Goal: Information Seeking & Learning: Learn about a topic

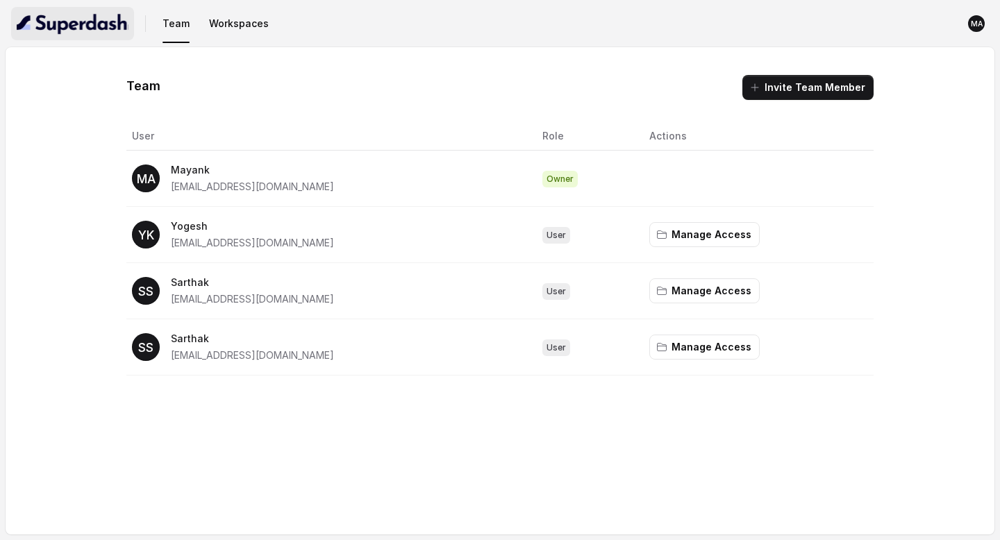
click at [90, 32] on img "button" at bounding box center [73, 24] width 112 height 22
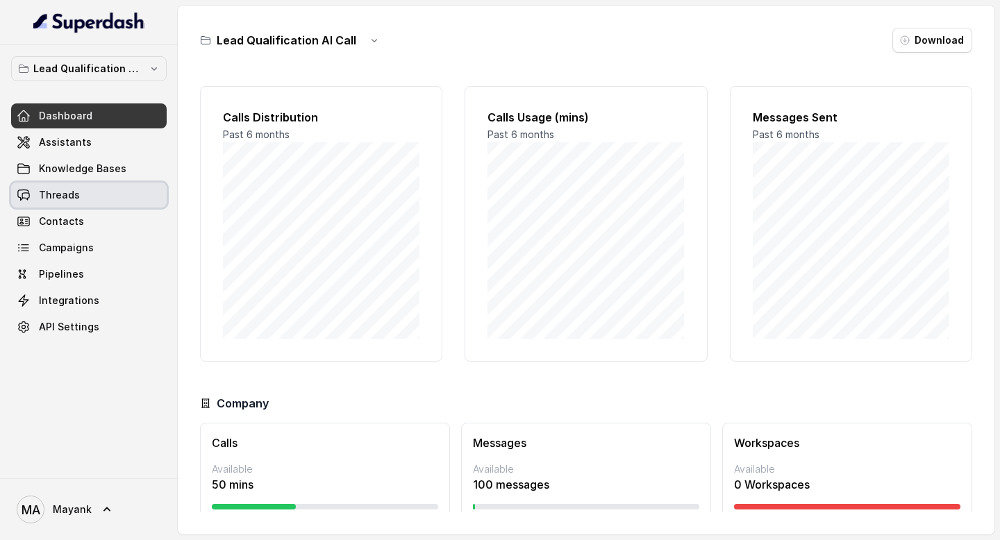
click at [69, 186] on link "Threads" at bounding box center [89, 195] width 156 height 25
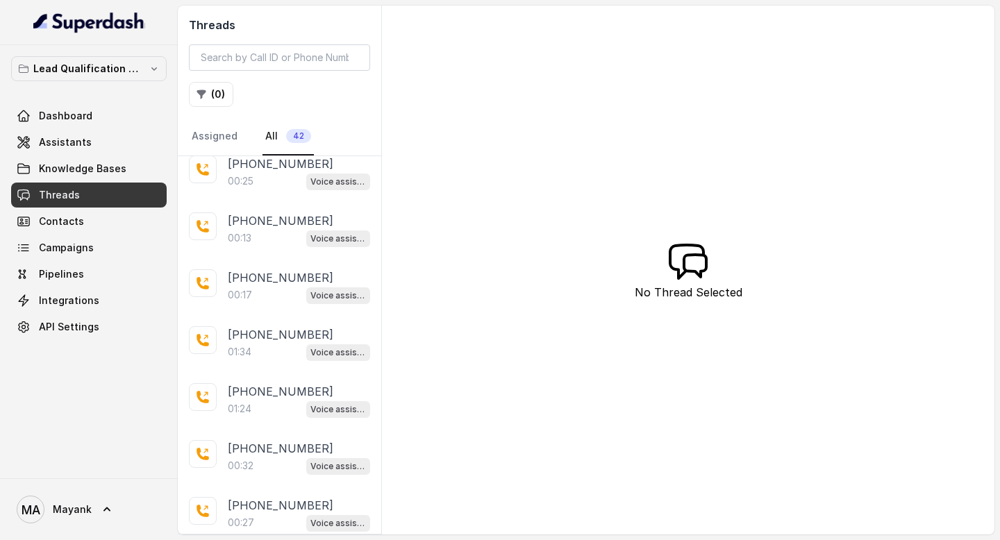
scroll to position [531, 0]
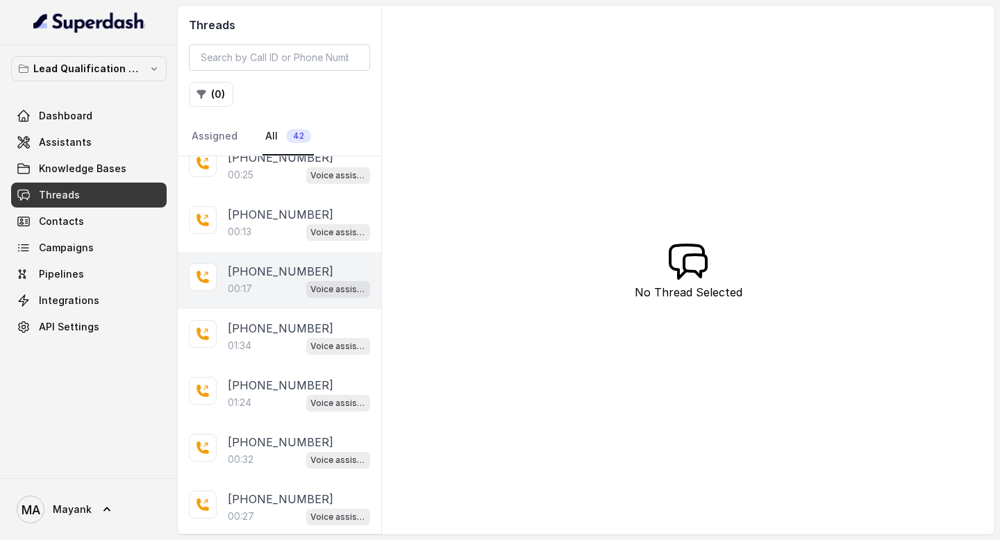
click at [267, 255] on div "[PHONE_NUMBER]:17 Voice assistant" at bounding box center [279, 280] width 203 height 57
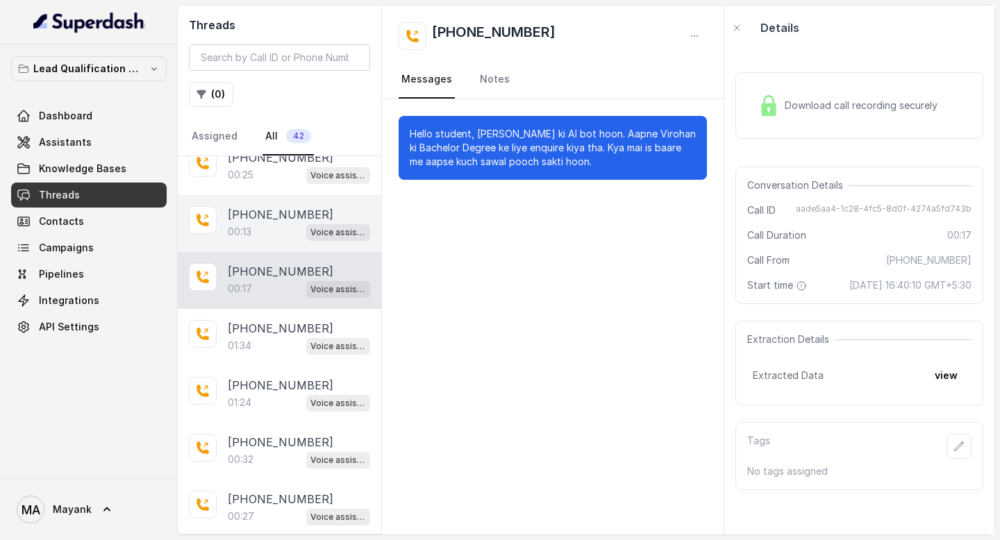
click at [274, 224] on div "00:13 Voice assistant" at bounding box center [299, 232] width 142 height 18
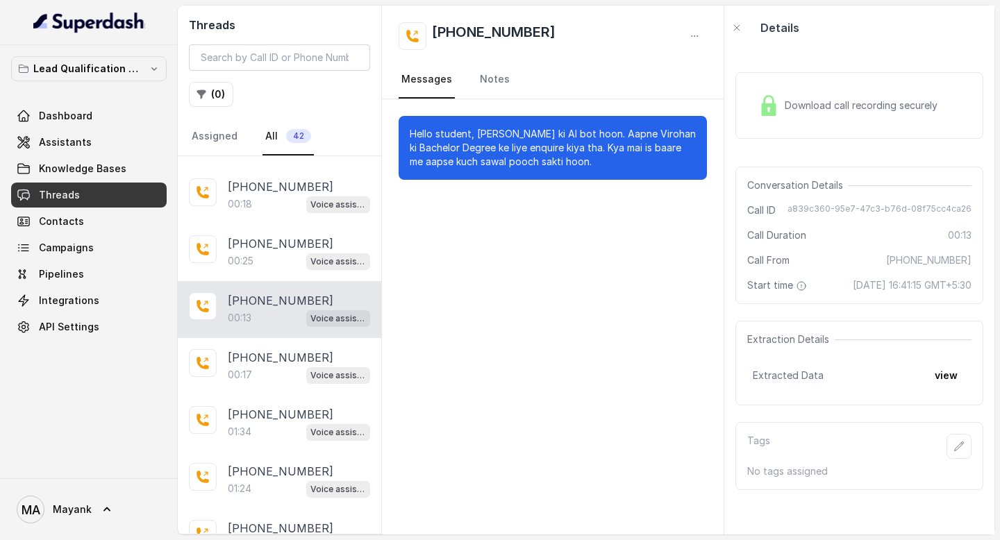
scroll to position [416, 0]
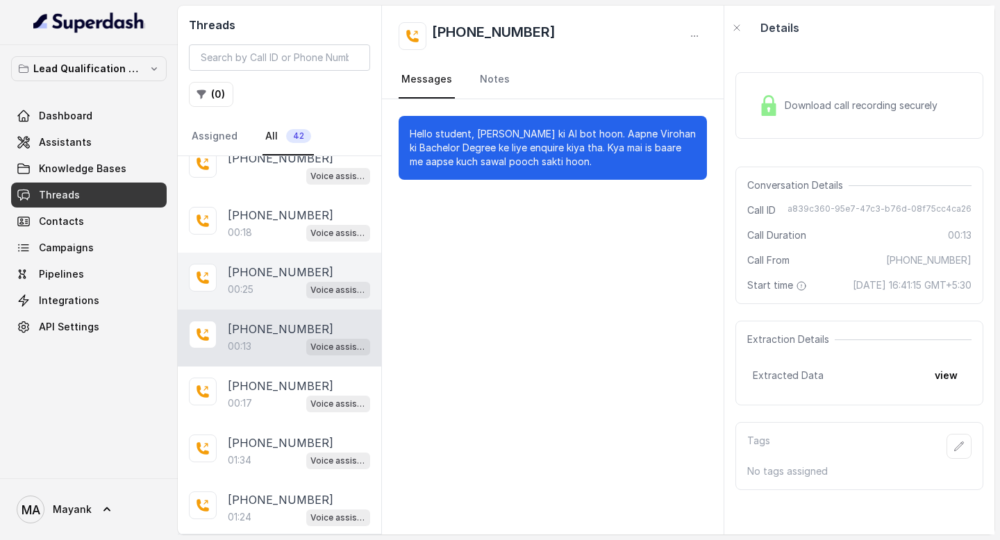
click at [263, 264] on p "[PHONE_NUMBER]" at bounding box center [281, 272] width 106 height 17
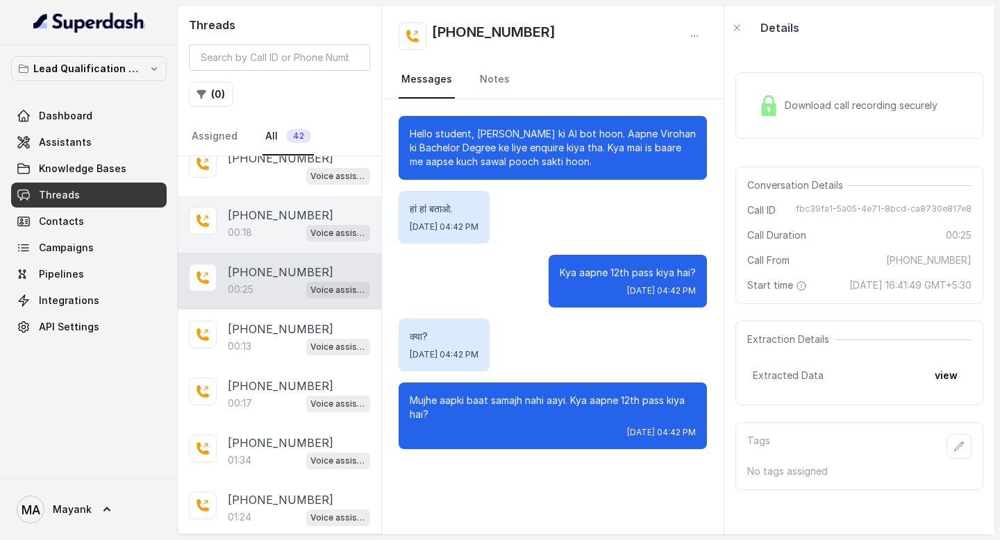
click at [267, 226] on div "00:18 Voice assistant" at bounding box center [299, 233] width 142 height 18
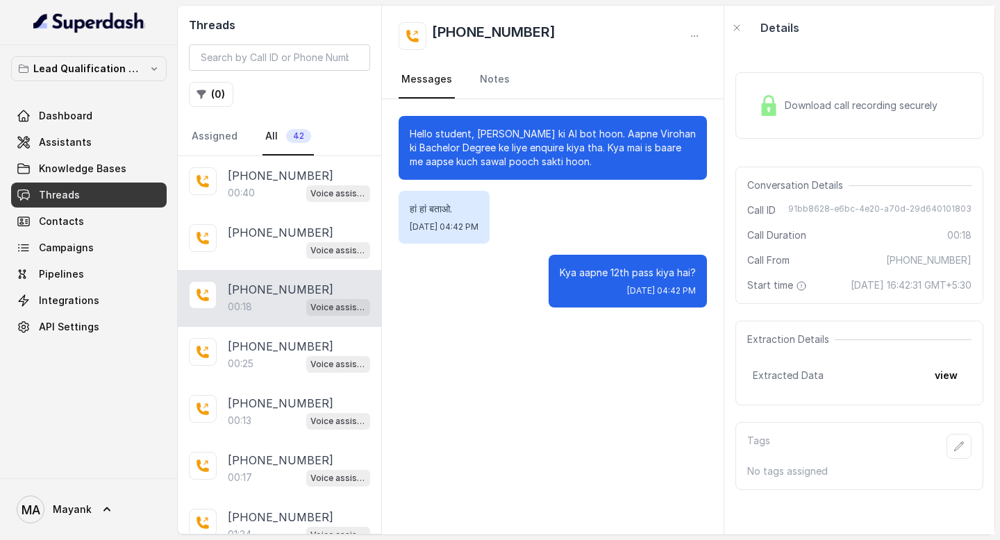
scroll to position [338, 0]
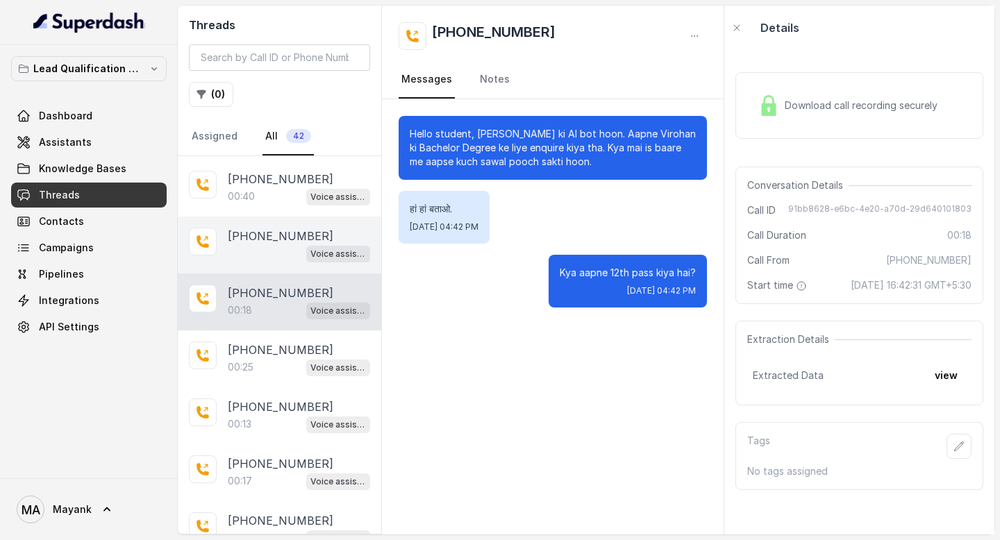
click at [266, 228] on p "[PHONE_NUMBER]" at bounding box center [281, 236] width 106 height 17
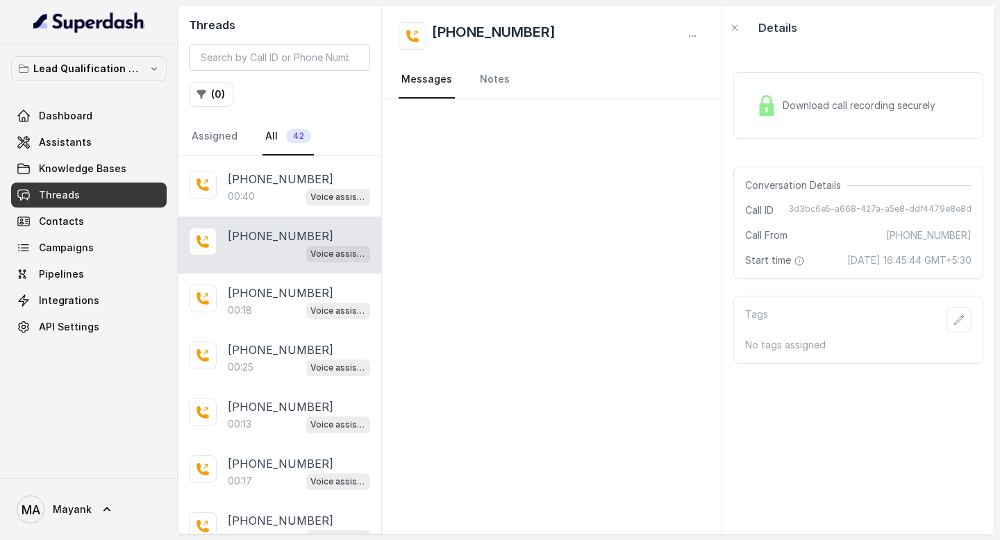
click at [266, 231] on p "[PHONE_NUMBER]" at bounding box center [281, 236] width 106 height 17
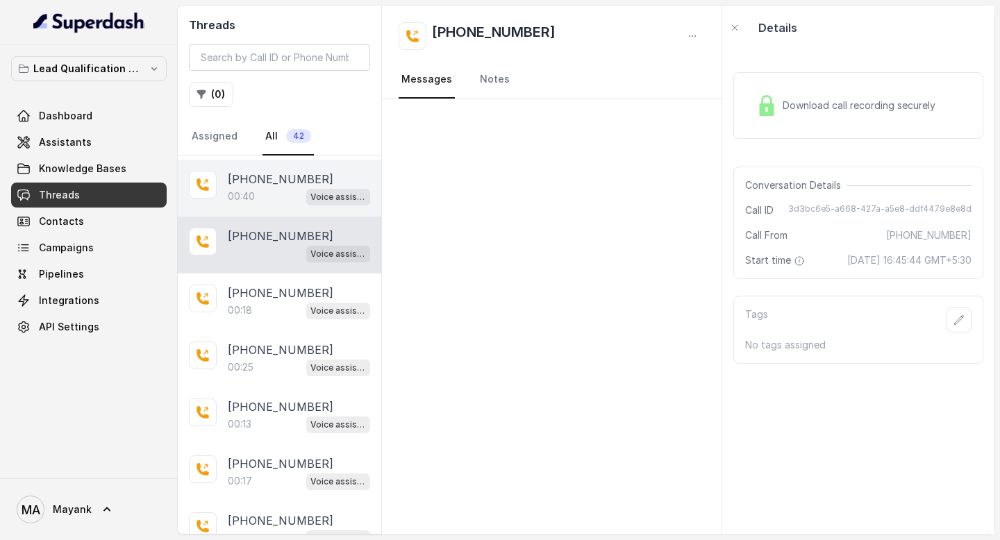
click at [266, 188] on div "00:40 Voice assistant" at bounding box center [299, 197] width 142 height 18
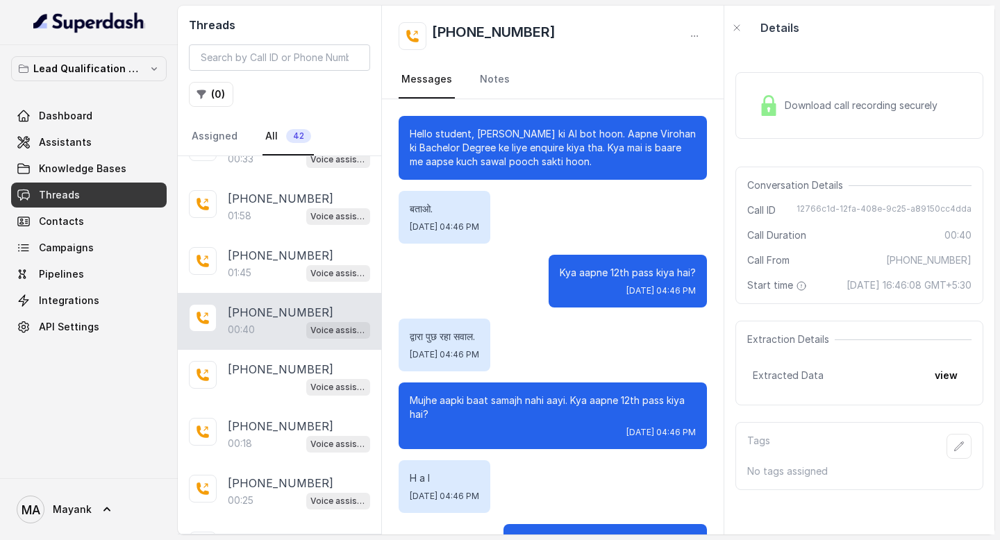
scroll to position [59, 0]
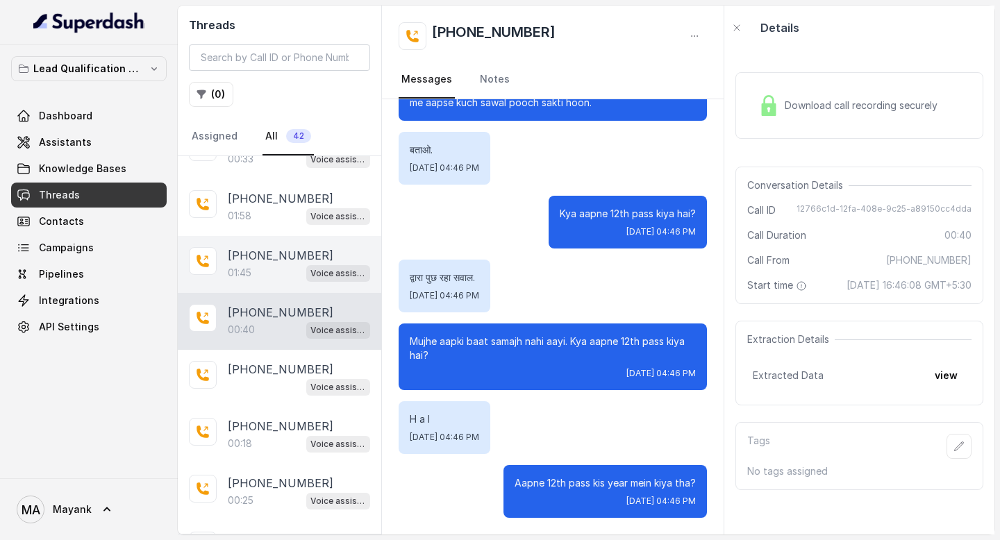
click at [265, 250] on p "[PHONE_NUMBER]" at bounding box center [281, 255] width 106 height 17
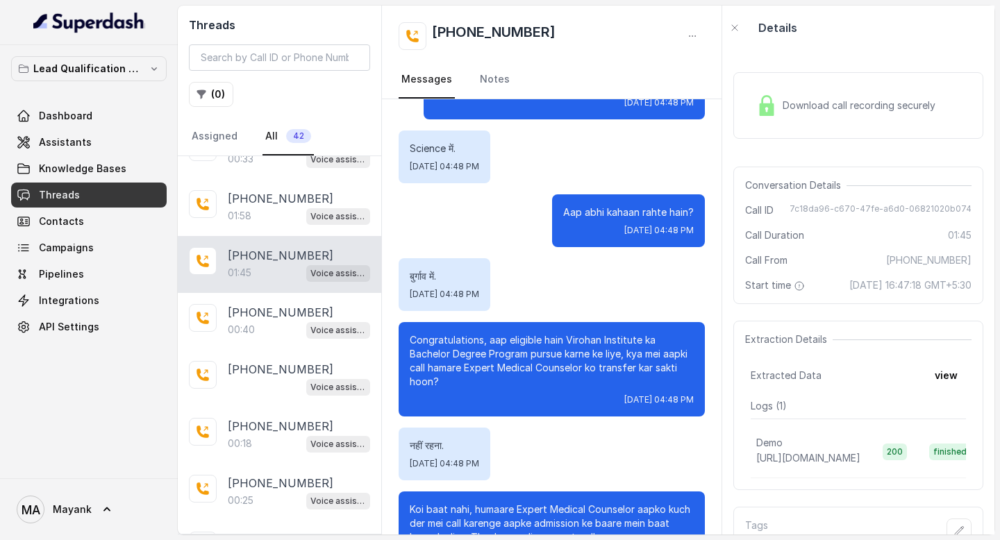
scroll to position [477, 0]
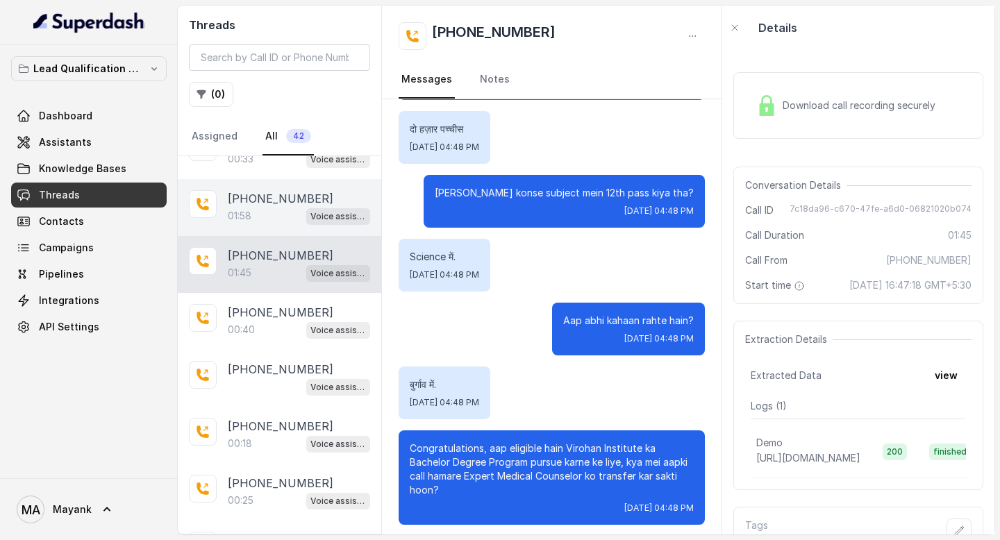
click at [217, 199] on div "[PHONE_NUMBER]:58 Voice assistant" at bounding box center [279, 207] width 203 height 57
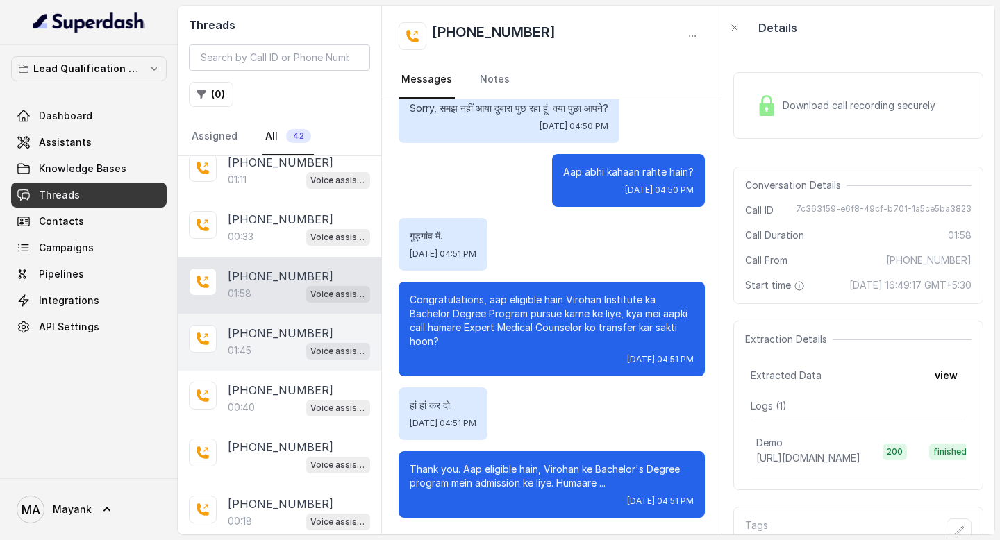
scroll to position [124, 0]
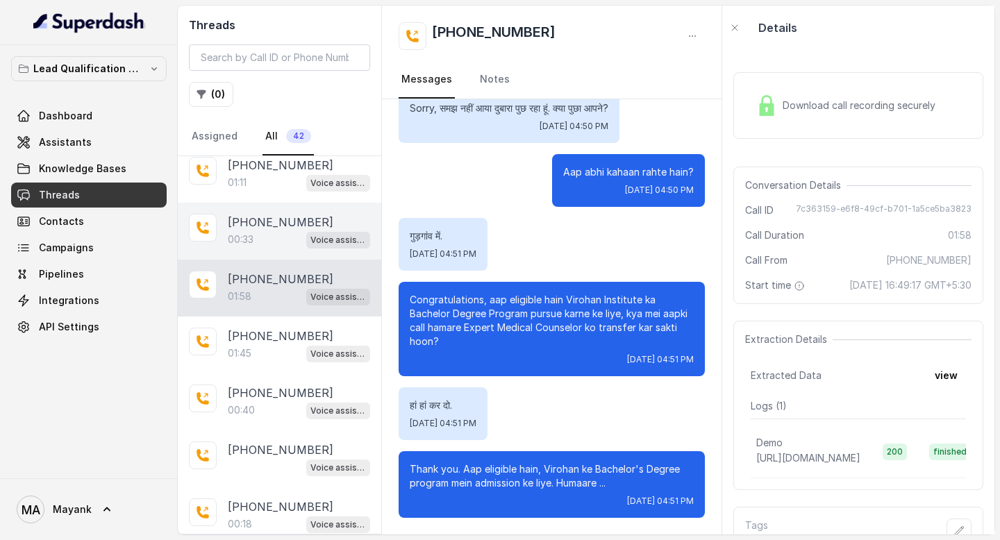
click at [249, 247] on div "[PHONE_NUMBER]:33 Voice assistant" at bounding box center [279, 231] width 203 height 57
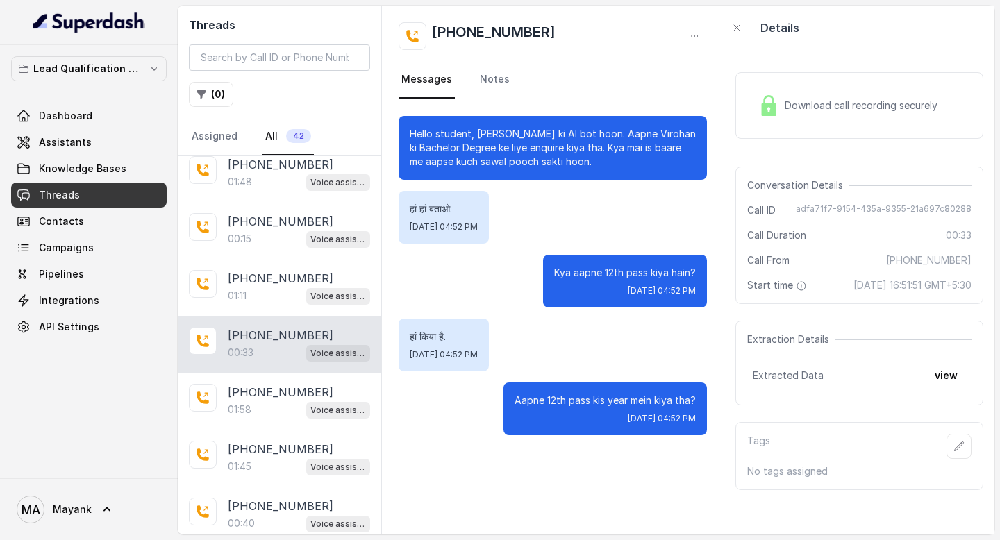
scroll to position [9, 0]
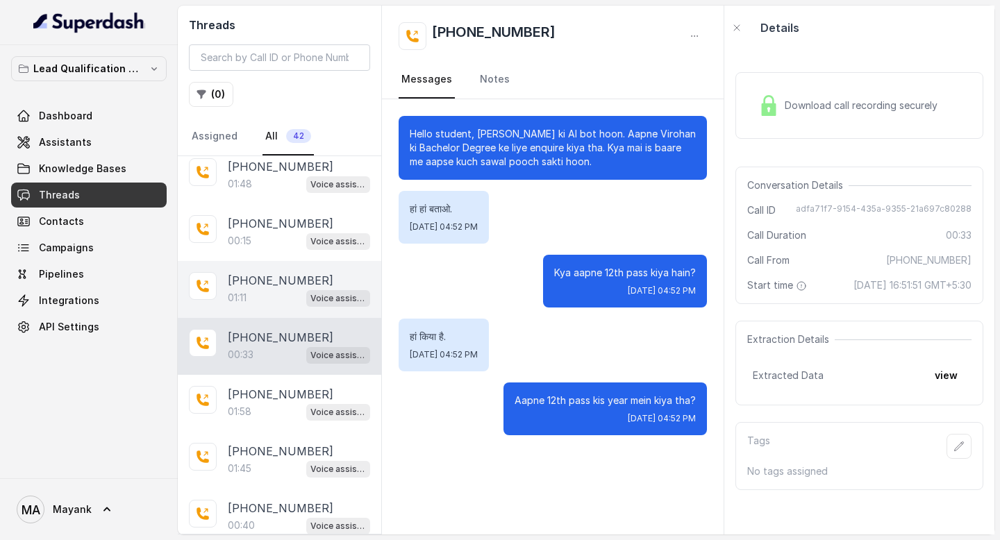
click at [260, 290] on div "01:11 Voice assistant" at bounding box center [299, 298] width 142 height 18
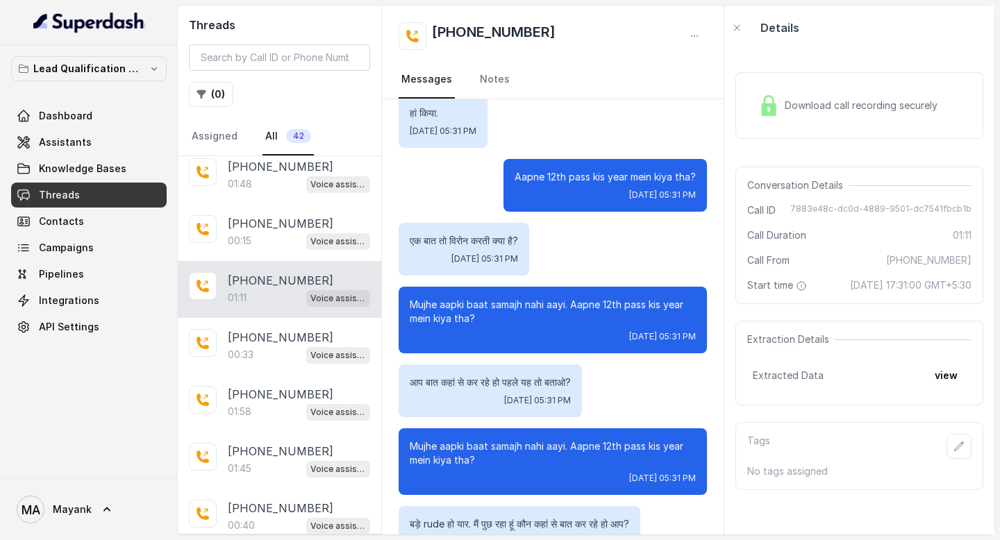
scroll to position [342, 0]
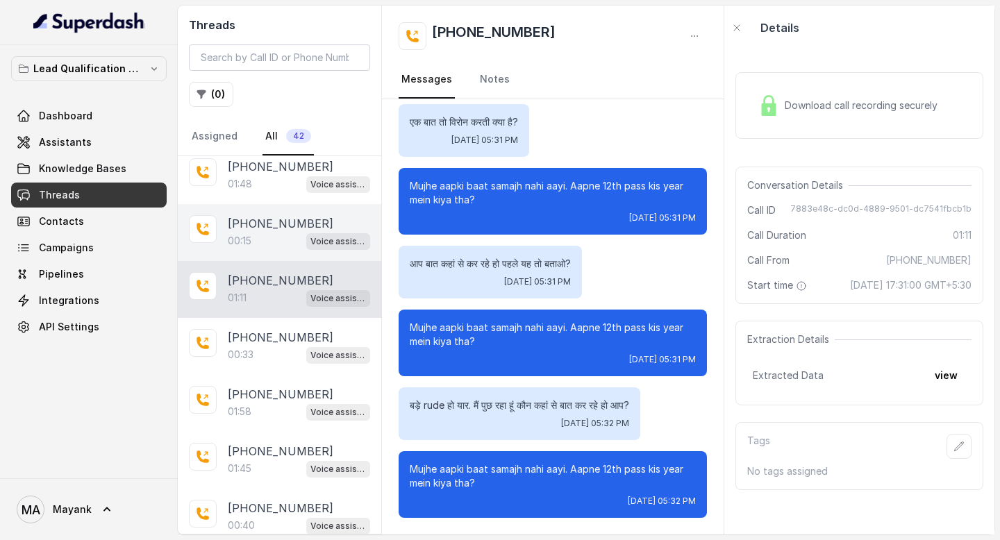
click at [263, 218] on p "[PHONE_NUMBER]" at bounding box center [281, 223] width 106 height 17
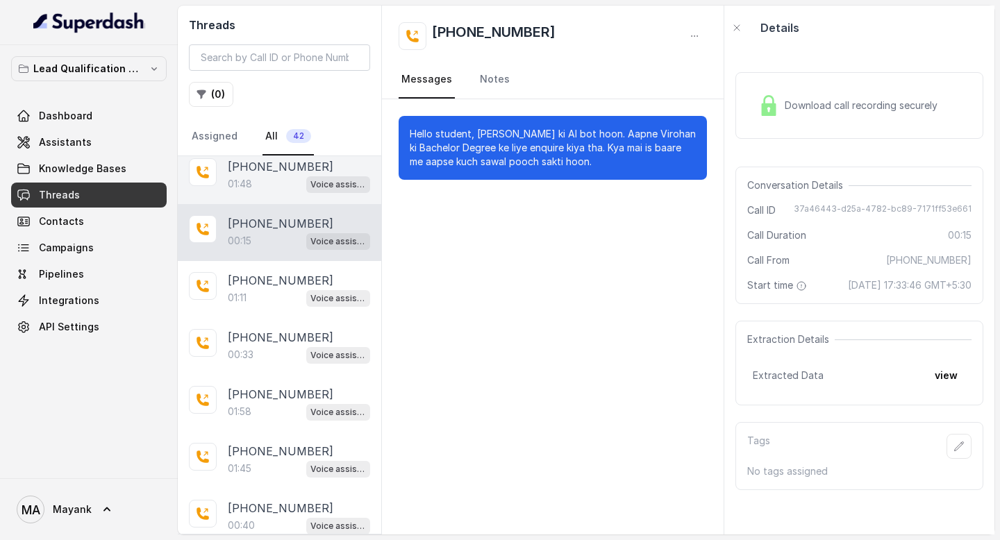
click at [289, 179] on div "01:48 Voice assistant" at bounding box center [299, 184] width 142 height 18
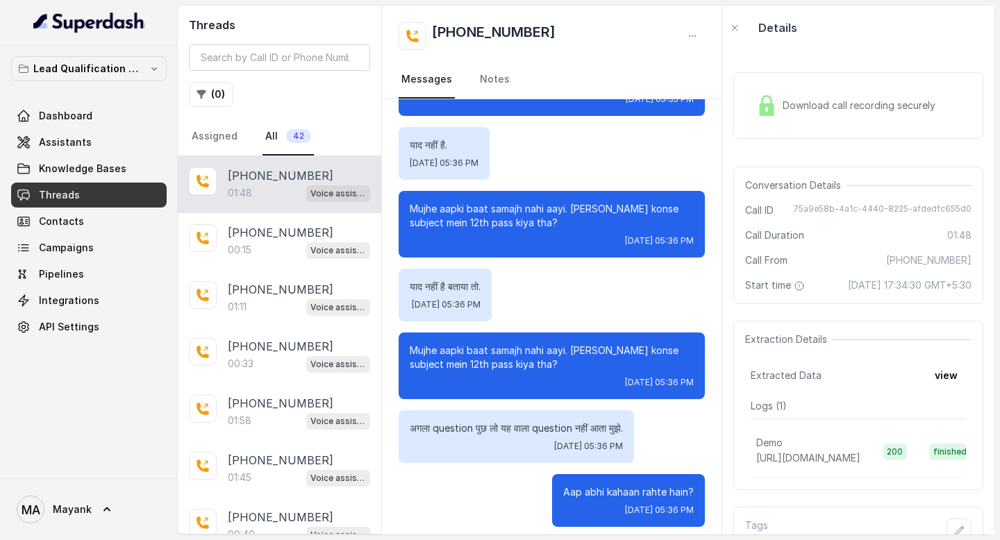
scroll to position [1009, 0]
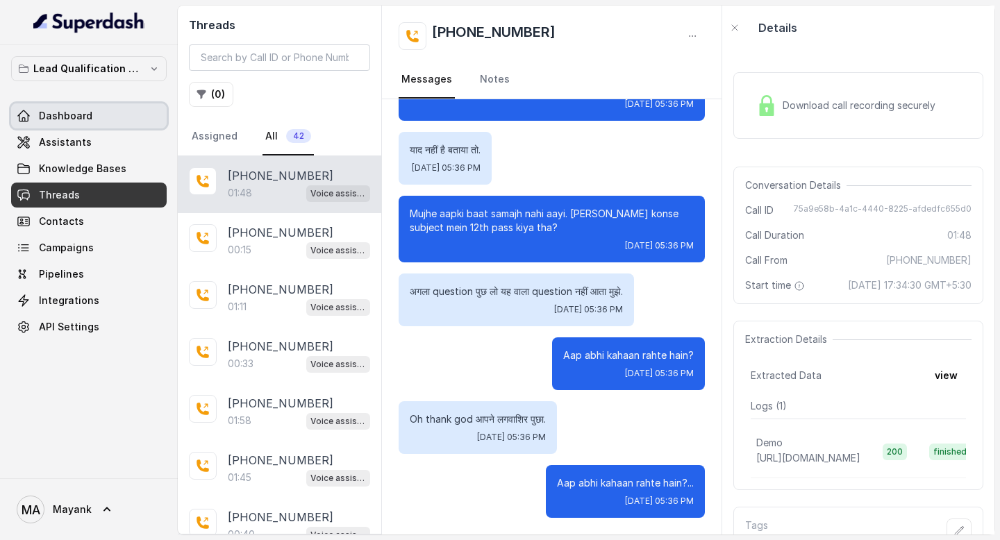
click at [90, 116] on link "Dashboard" at bounding box center [89, 115] width 156 height 25
